Goal: Check status

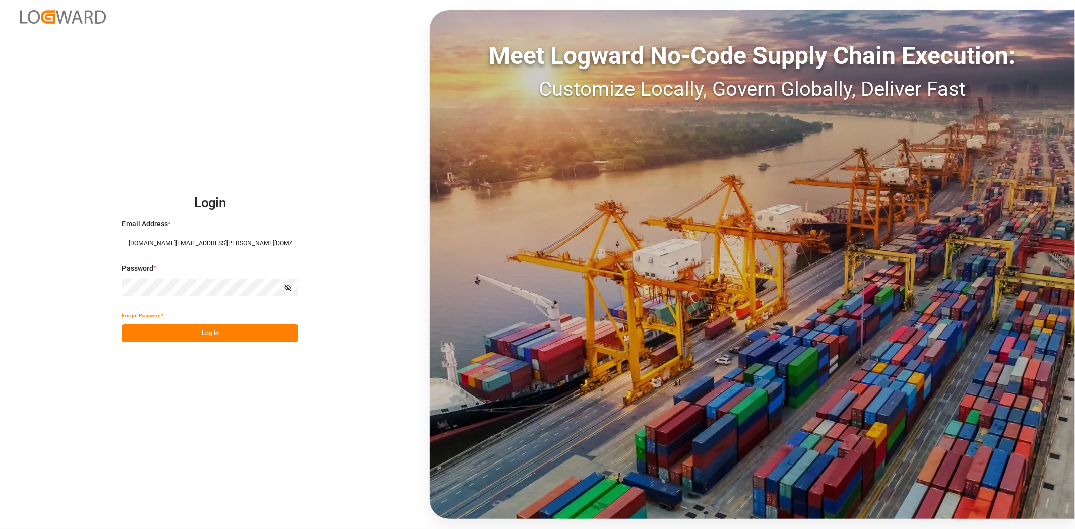
click at [200, 330] on button "Log In" at bounding box center [210, 333] width 176 height 18
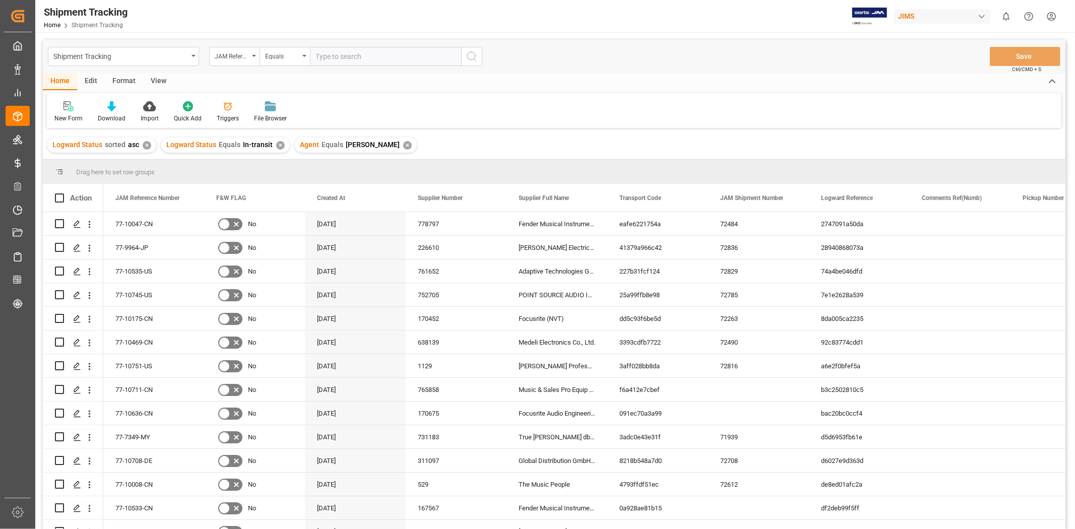
click at [445, 126] on div "New Form Download Import Quick Add Triggers File Browser" at bounding box center [554, 110] width 1014 height 35
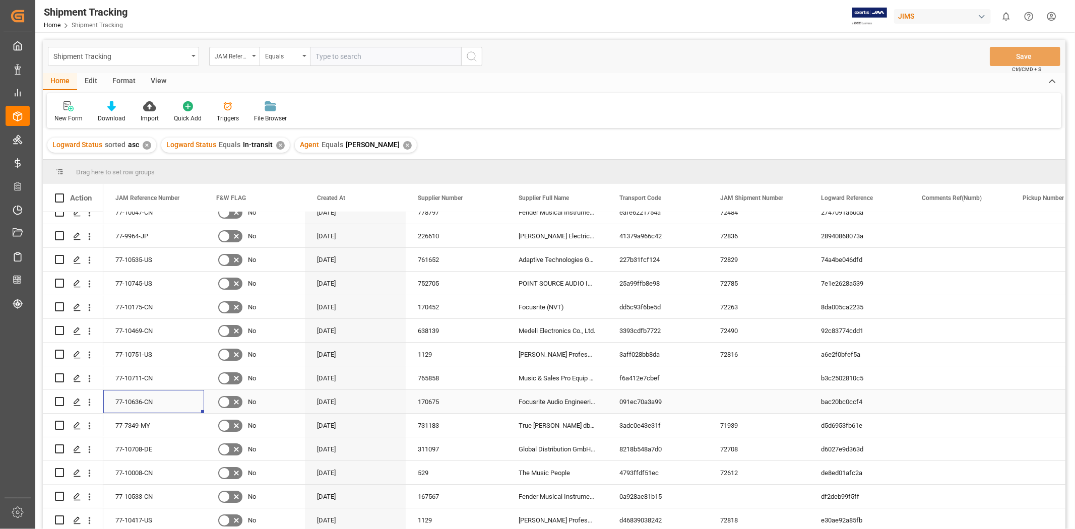
click at [142, 402] on div "77-10636-CN" at bounding box center [153, 401] width 101 height 23
click at [434, 402] on div "170675" at bounding box center [456, 401] width 101 height 23
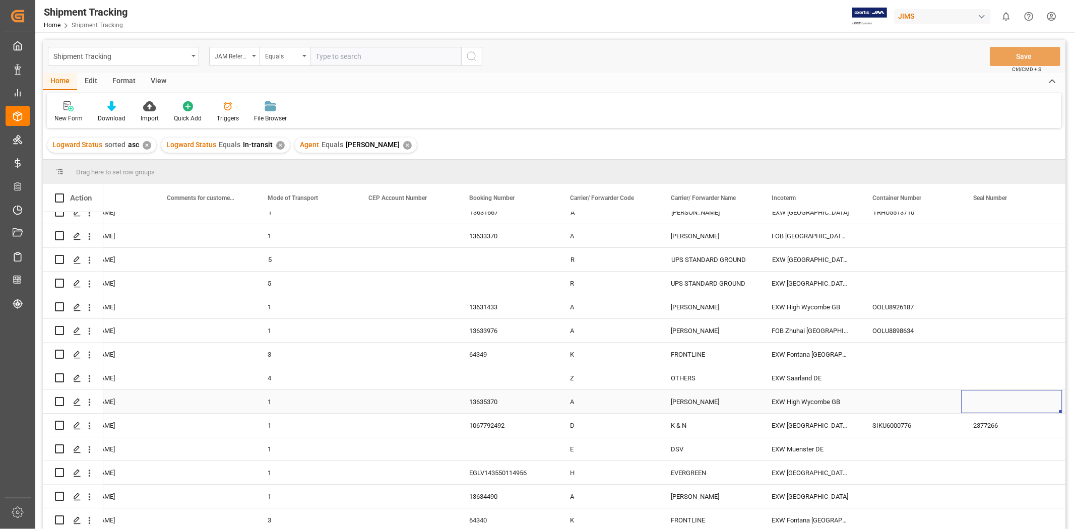
scroll to position [0, 1560]
